Goal: Task Accomplishment & Management: Complete application form

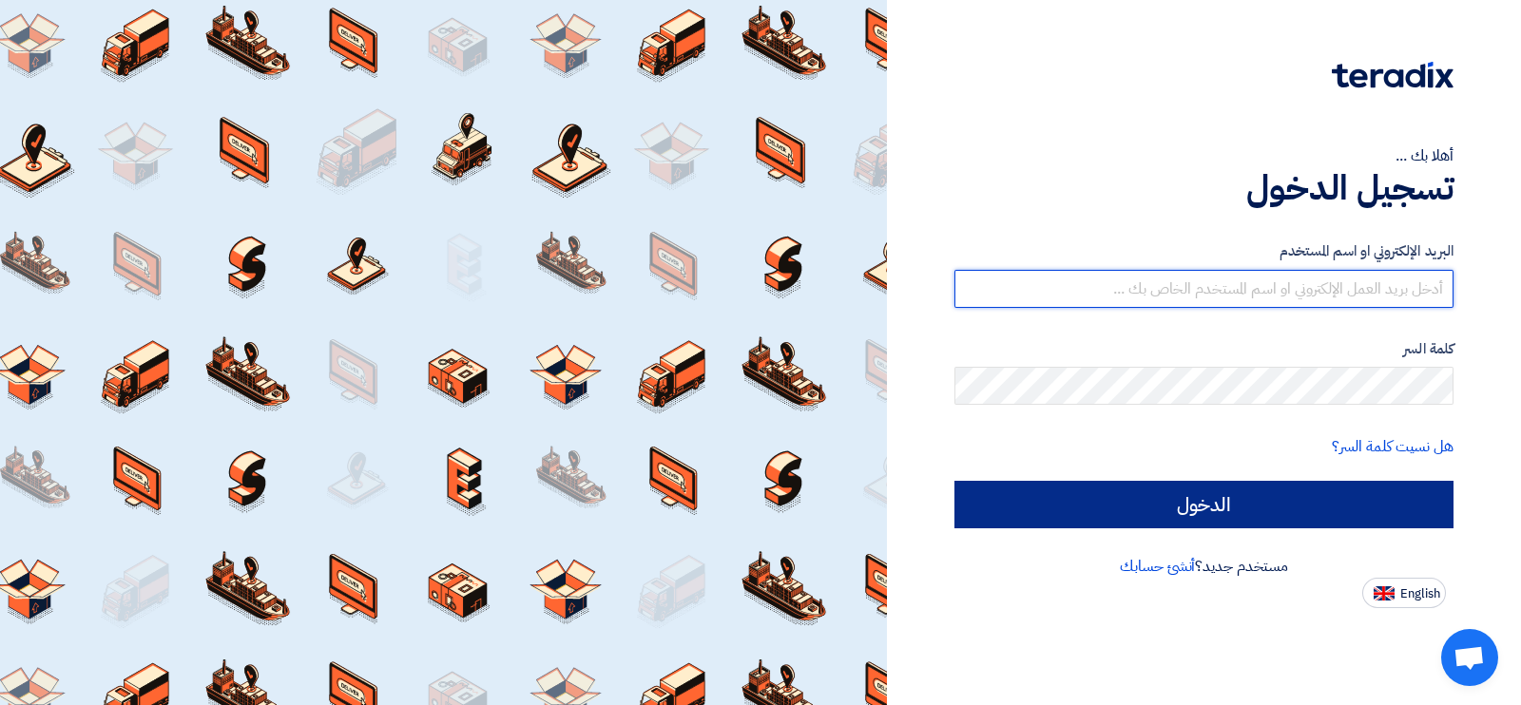
type input "[EMAIL_ADDRESS][DOMAIN_NAME]"
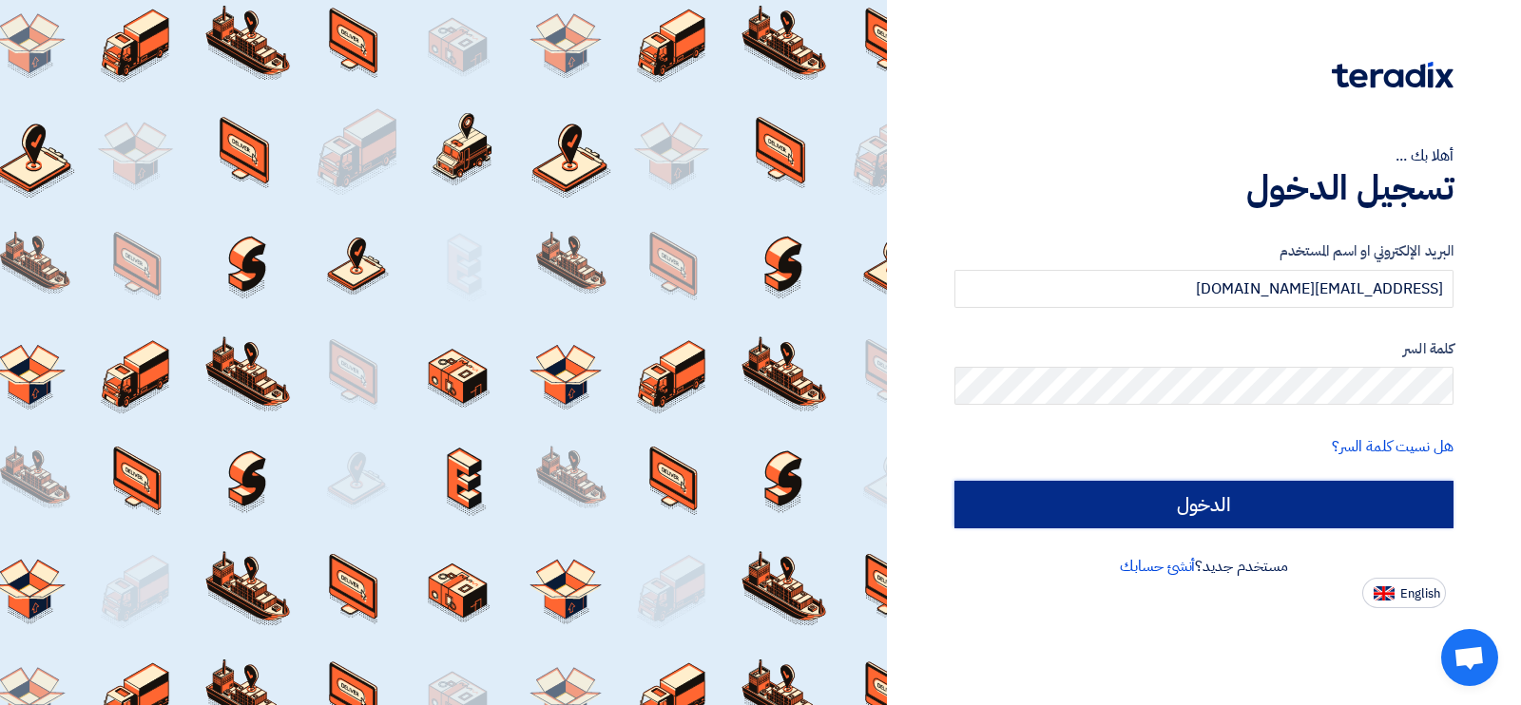
click at [1267, 519] on input "الدخول" at bounding box center [1203, 505] width 499 height 48
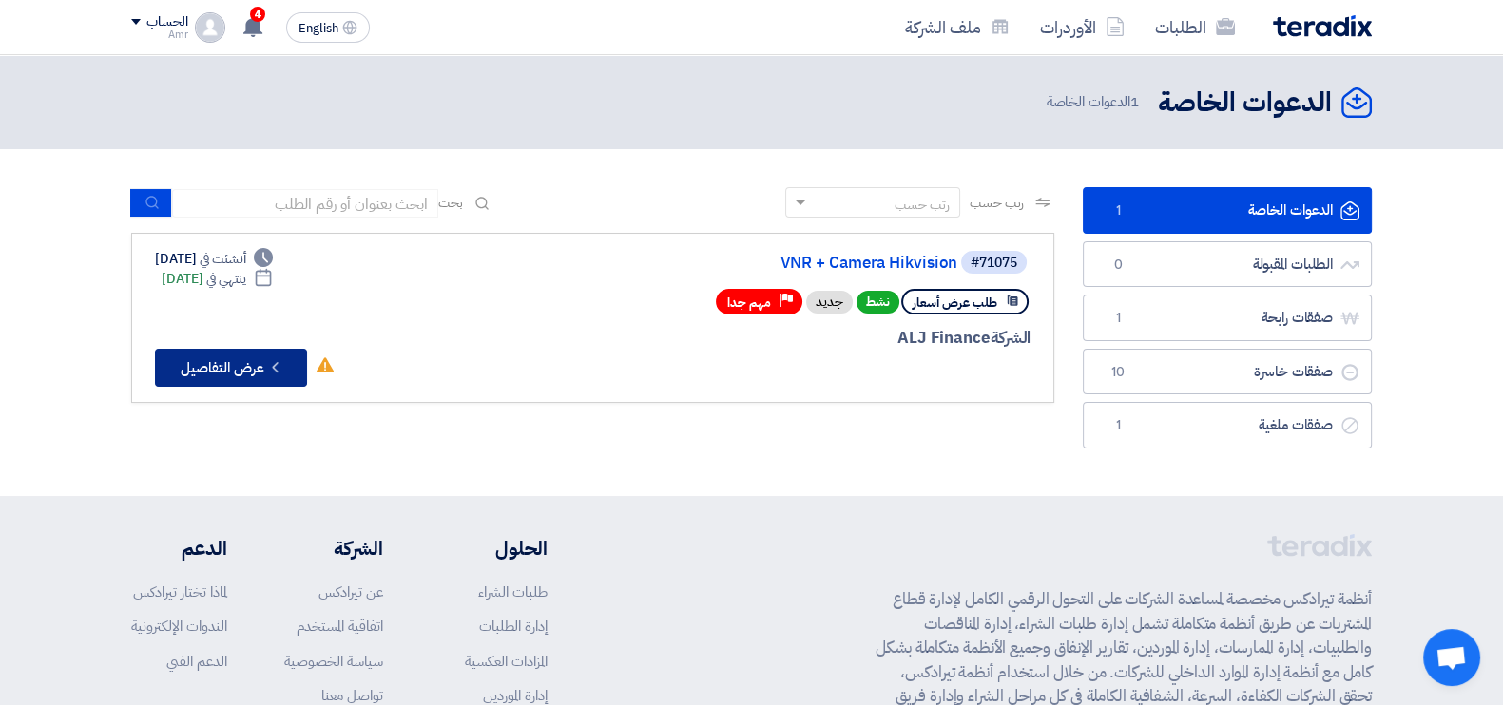
click at [229, 358] on button "Check details عرض التفاصيل" at bounding box center [231, 368] width 152 height 38
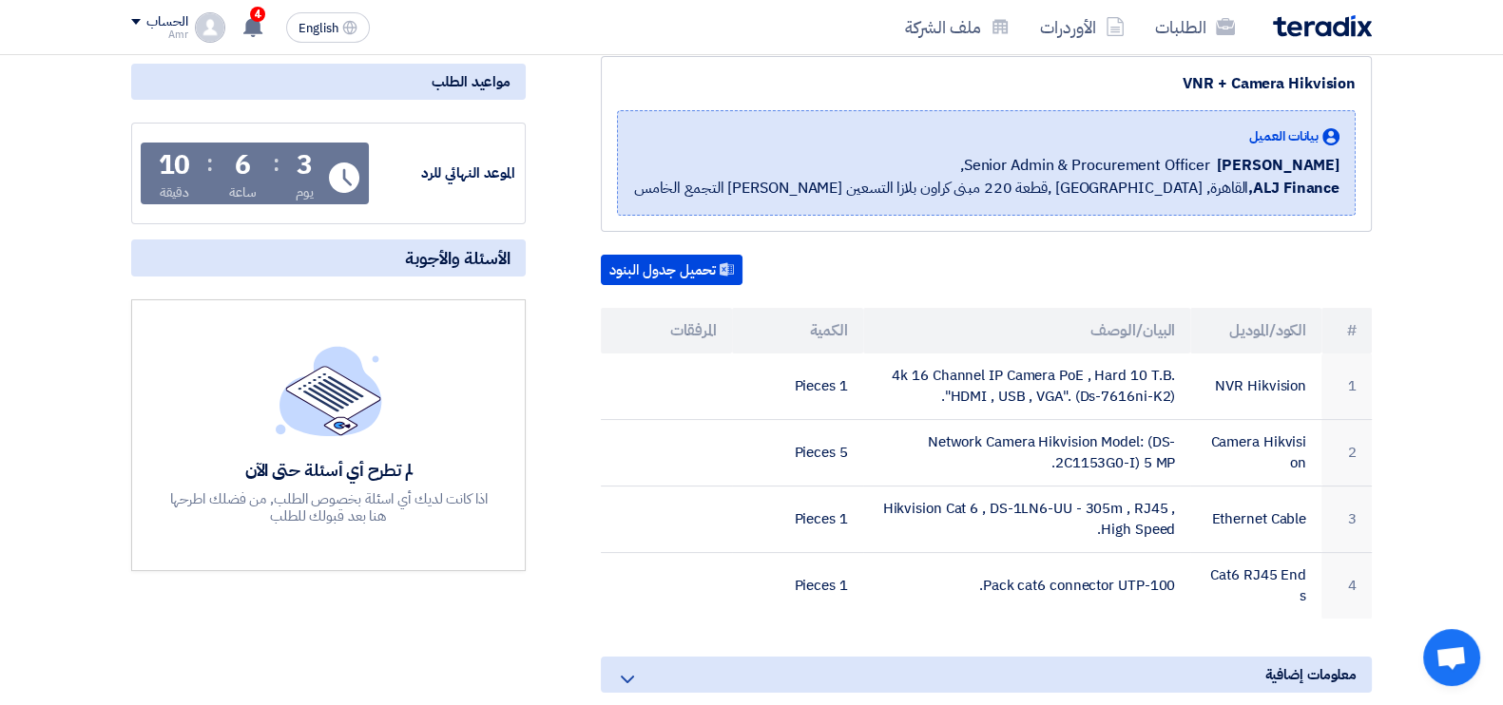
scroll to position [250, 0]
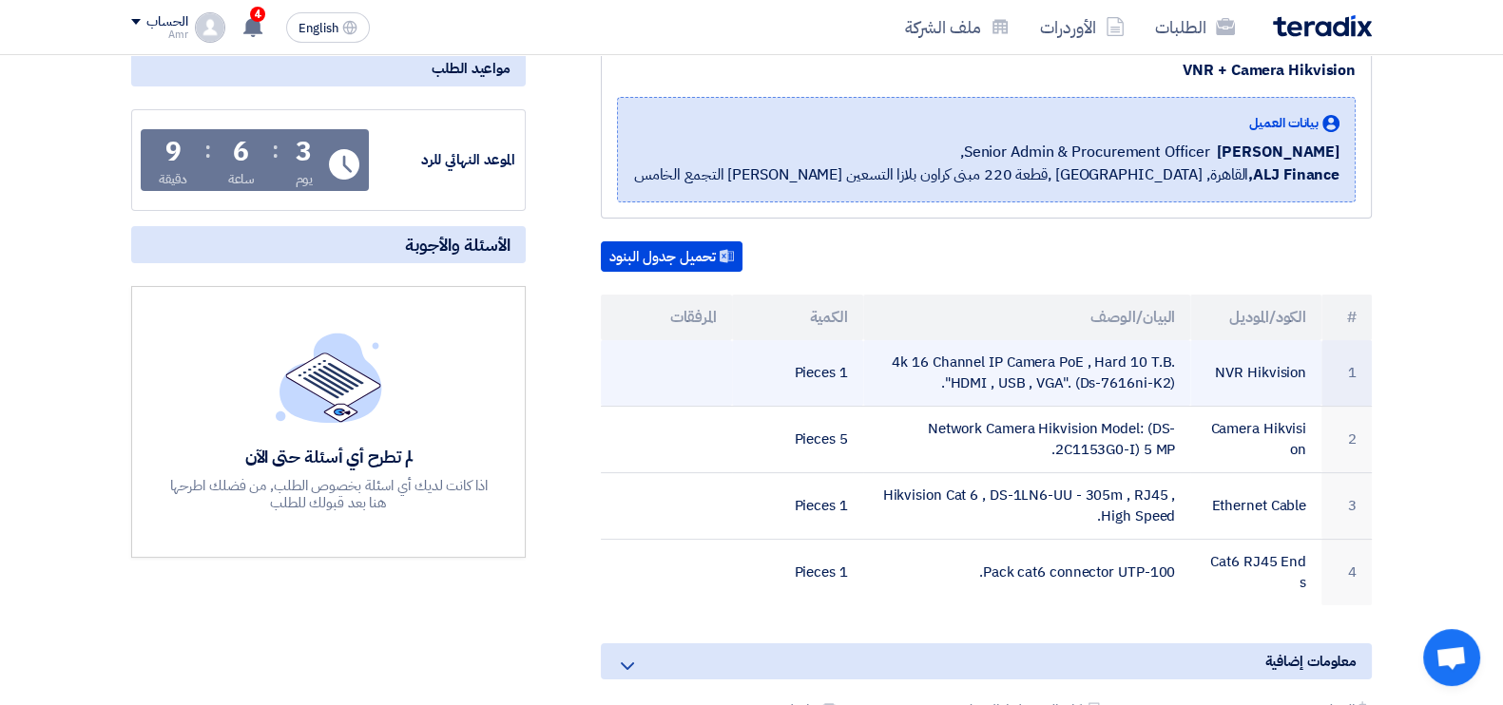
drag, startPoint x: 1079, startPoint y: 377, endPoint x: 1167, endPoint y: 379, distance: 88.4
click at [1167, 379] on td "4k 16 Channel IP Camera PoE , Hard 10 T.B. "HDMI , USB , VGA". (Ds-7616ni-K2)." at bounding box center [1027, 373] width 328 height 67
copy td "Ds-7616ni-K2"
click at [1026, 364] on td "4k 16 Channel IP Camera PoE , Hard 10 T.B. "HDMI , USB , VGA". (Ds-7616ni-K2)." at bounding box center [1027, 373] width 328 height 67
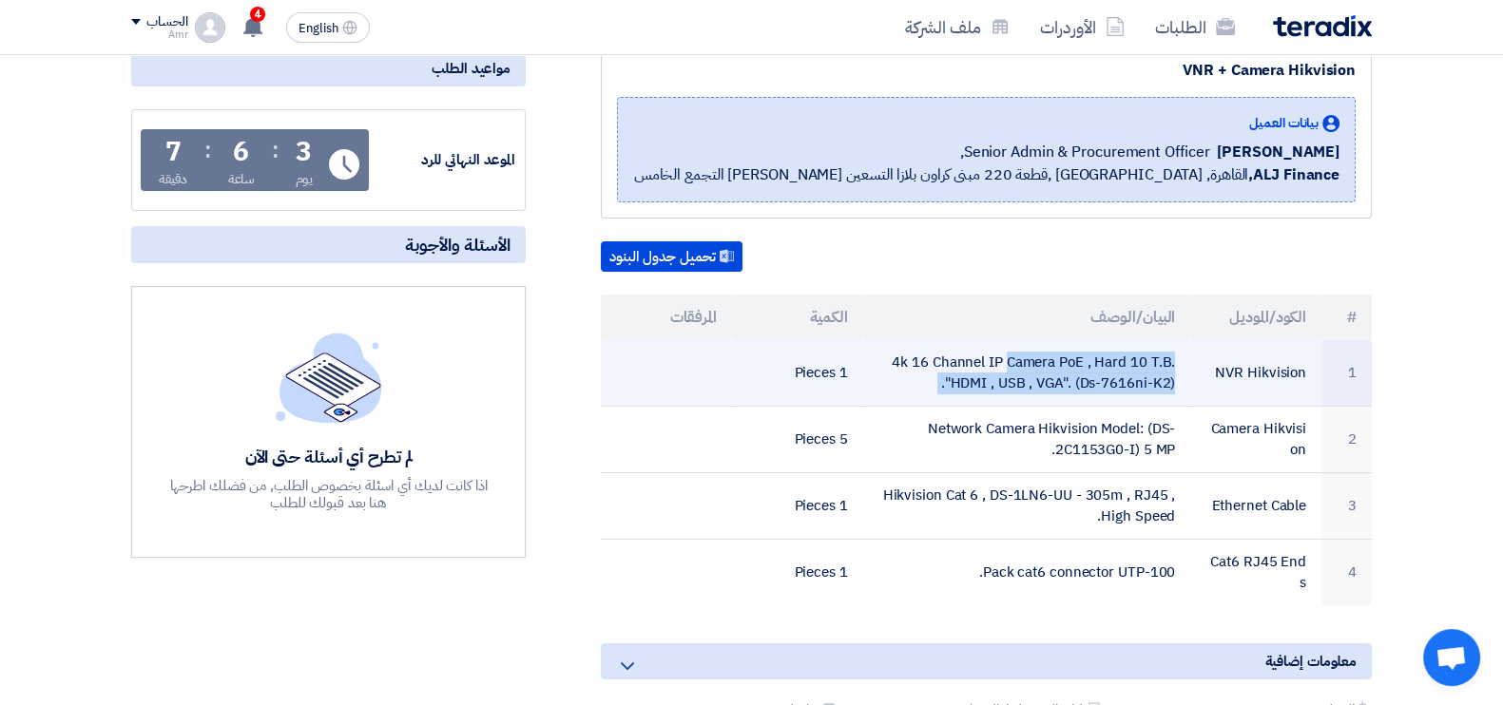
click at [1026, 364] on td "4k 16 Channel IP Camera PoE , Hard 10 T.B. "HDMI , USB , VGA". (Ds-7616ni-K2)." at bounding box center [1027, 373] width 328 height 67
copy tr "4k 16 Channel IP Camera PoE , Hard 10 T.B. "HDMI , USB , VGA". (Ds-7616ni-K2)."
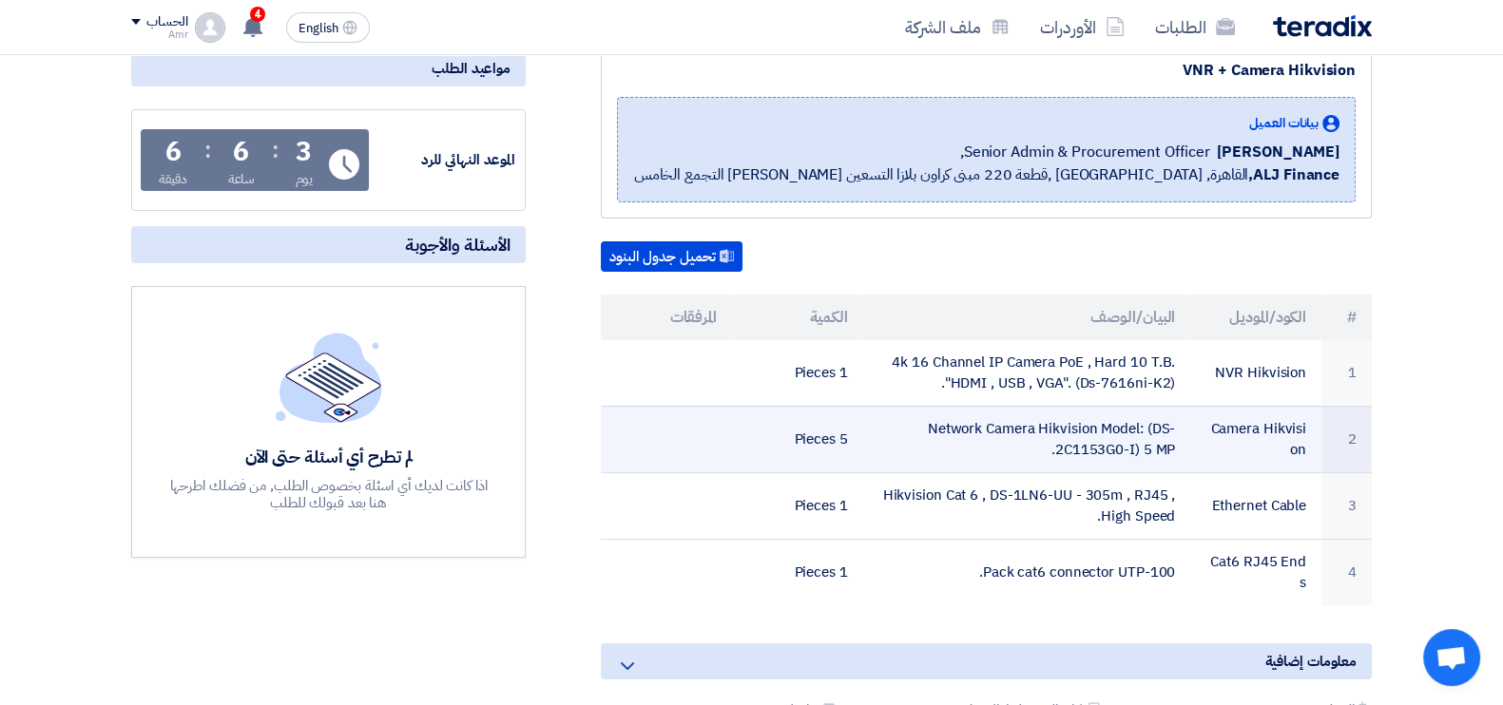
click at [1076, 428] on td "Network Camera Hikvision Model: (DS-2C1153G0-I) 5 MP." at bounding box center [1027, 439] width 328 height 67
copy tr "Network Camera Hikvision Model: (DS-2C1153G0-I) 5 MP."
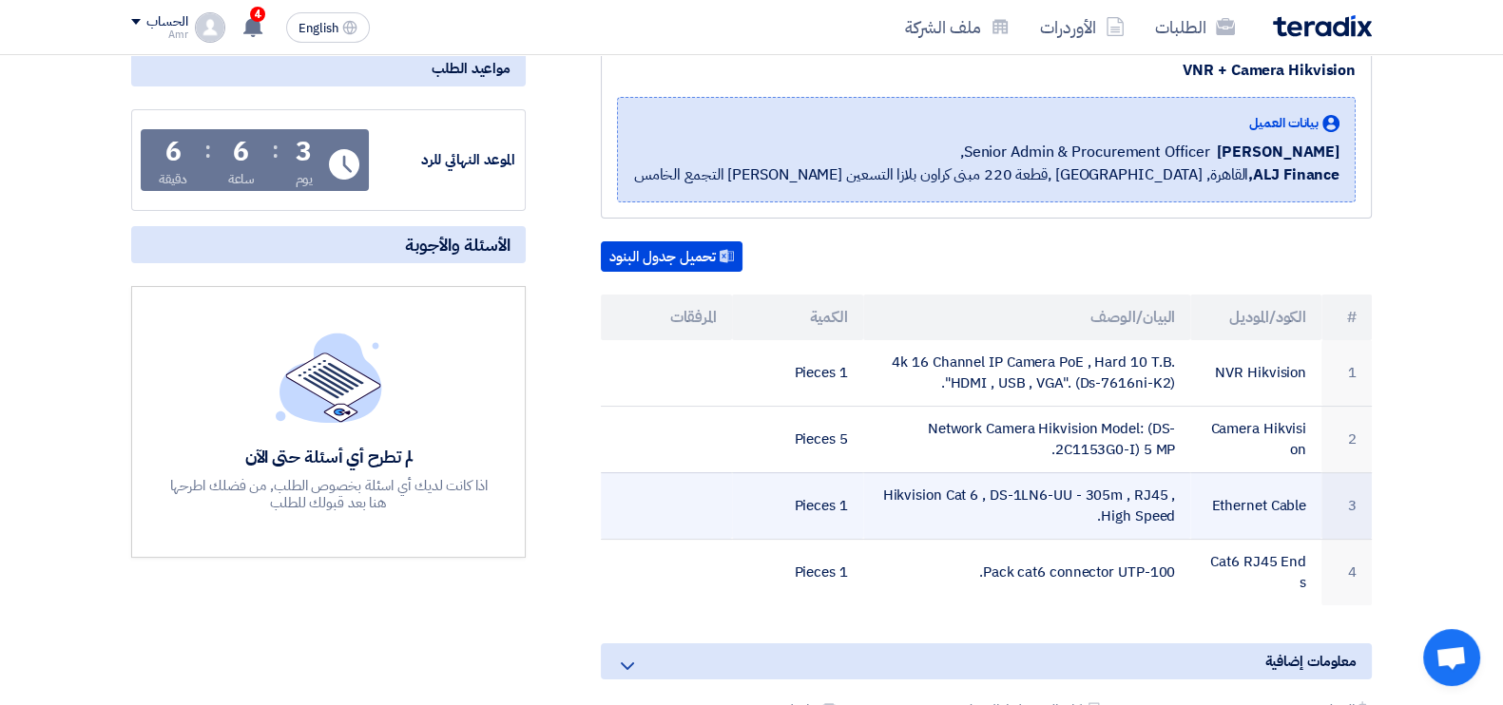
click at [1086, 490] on td "Hikvision Cat 6 , DS-1LN6-UU - 305m , RJ45 , High Speed." at bounding box center [1027, 505] width 328 height 67
copy tr "Hikvision Cat 6 , DS-1LN6-UU - 305m , RJ45 , High Speed."
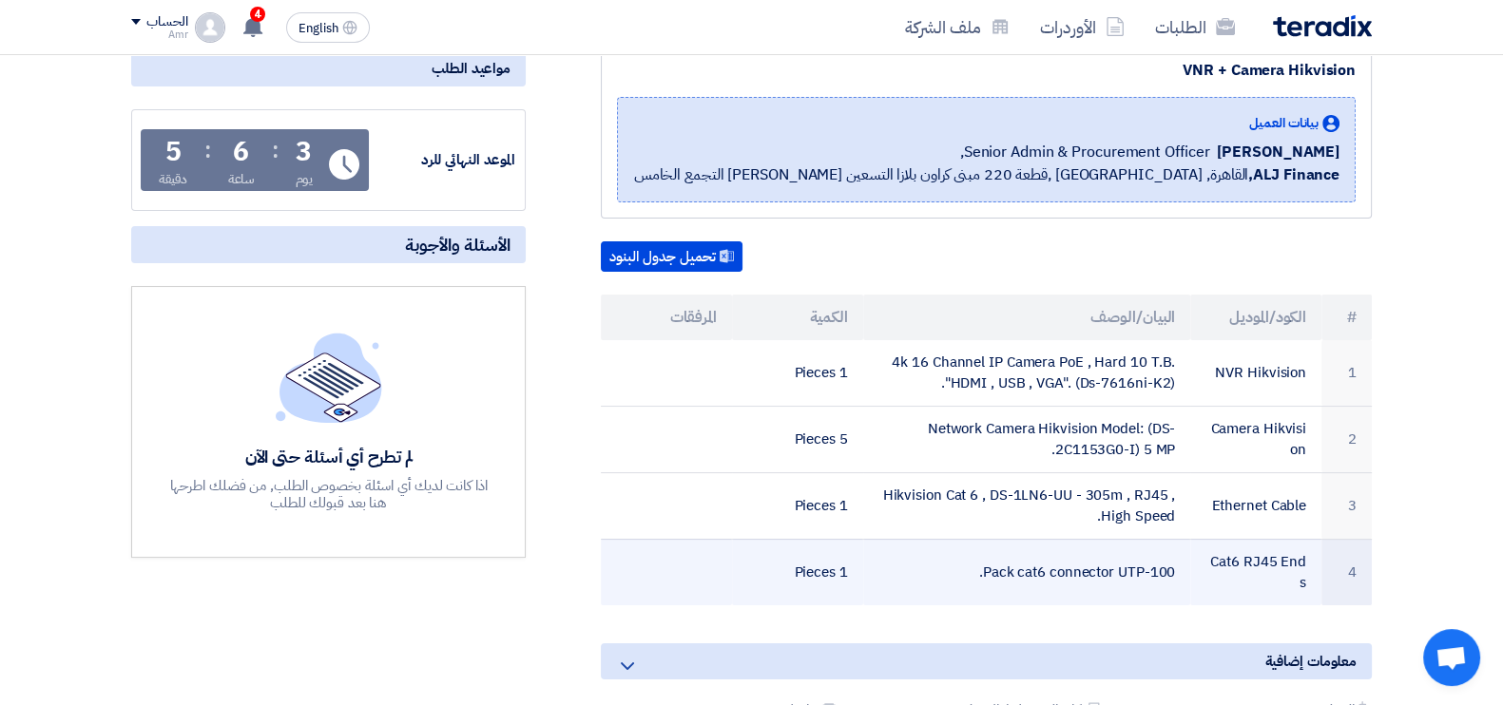
click at [1107, 572] on td "100-Pack cat6 connector UTP." at bounding box center [1027, 572] width 328 height 67
copy tr "100-Pack cat6 connector UTP."
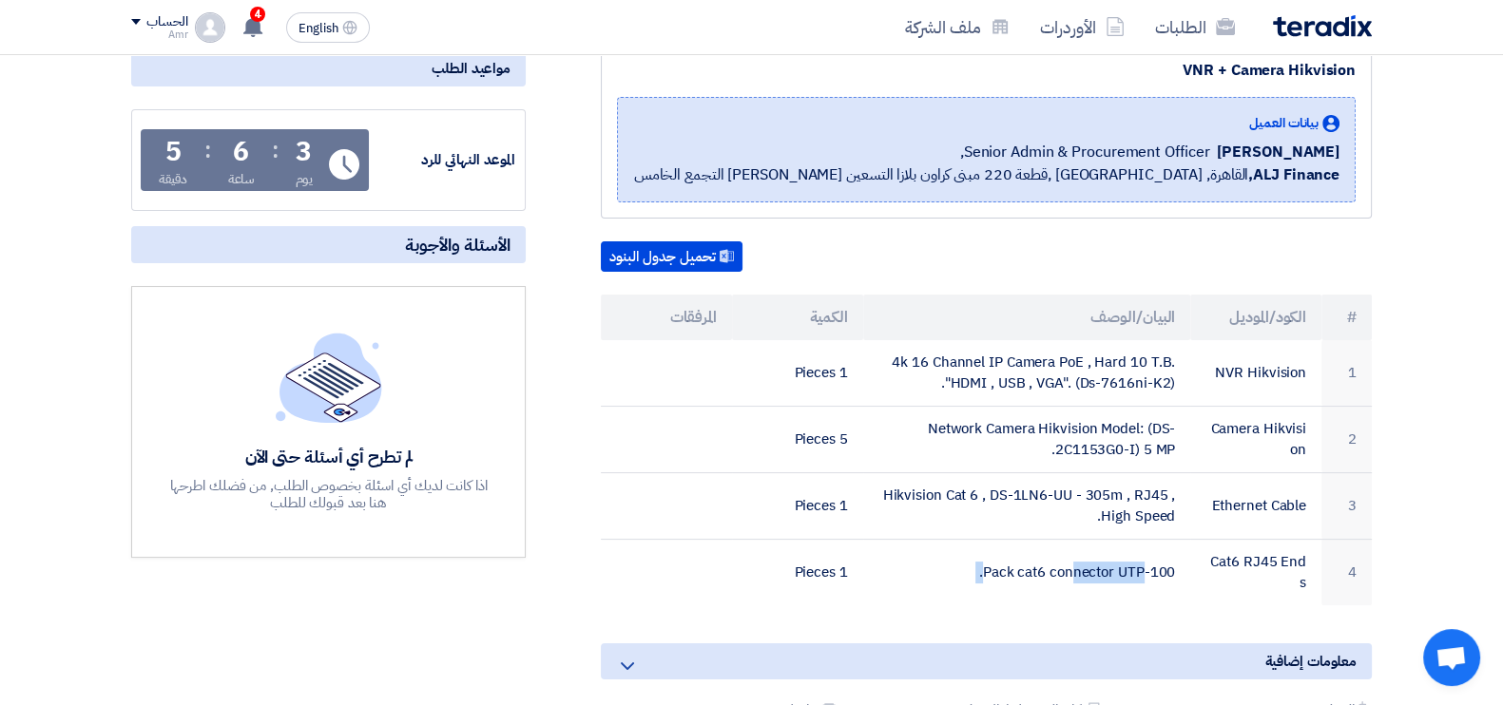
scroll to position [0, 0]
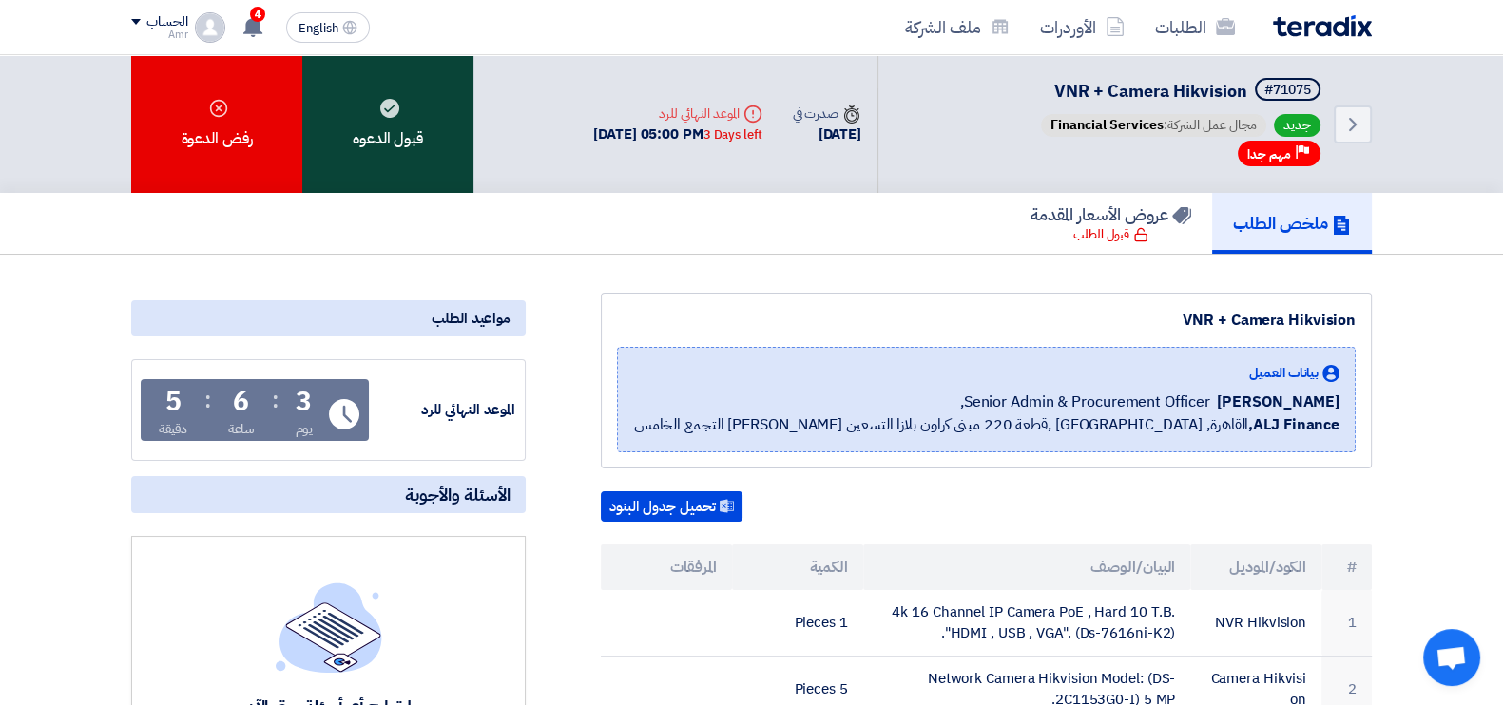
click at [359, 115] on div "قبول الدعوه" at bounding box center [387, 124] width 171 height 138
